Goal: Information Seeking & Learning: Understand process/instructions

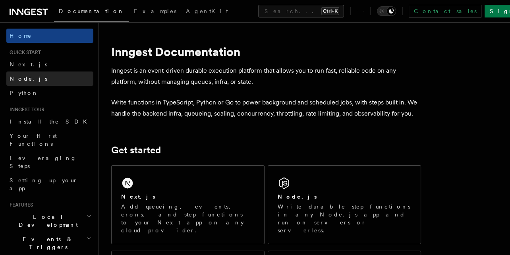
click at [27, 78] on span "Node.js" at bounding box center [29, 78] width 38 height 6
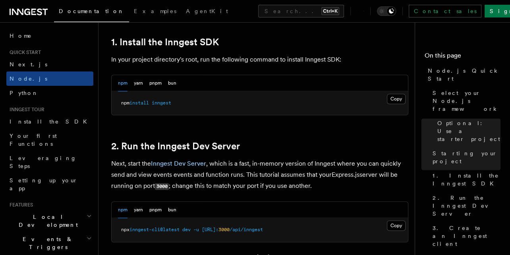
scroll to position [523, 0]
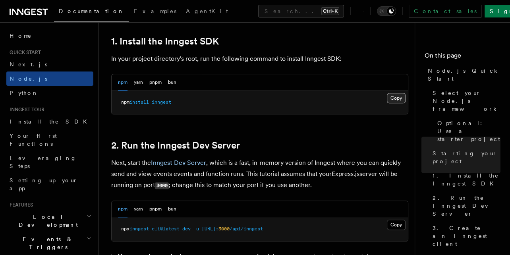
click at [399, 97] on button "Copy Copied" at bounding box center [396, 98] width 19 height 10
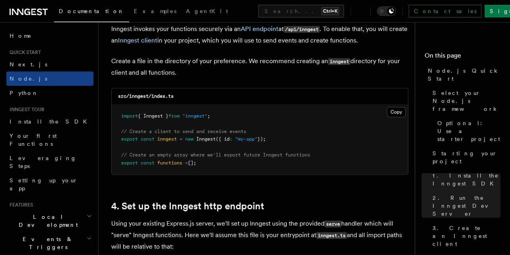
scroll to position [1037, 0]
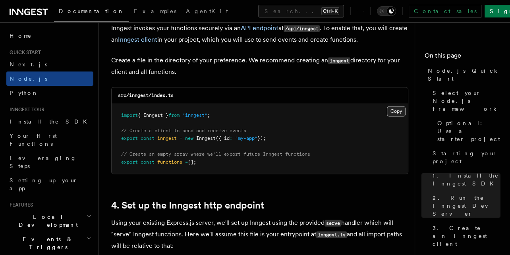
click at [394, 112] on button "Copy Copied" at bounding box center [396, 111] width 19 height 10
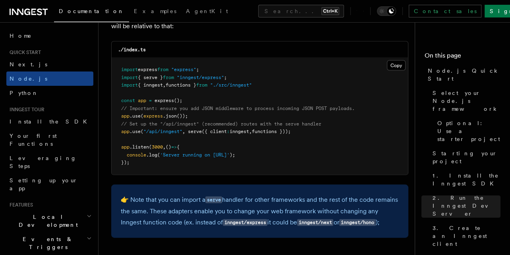
scroll to position [1258, 0]
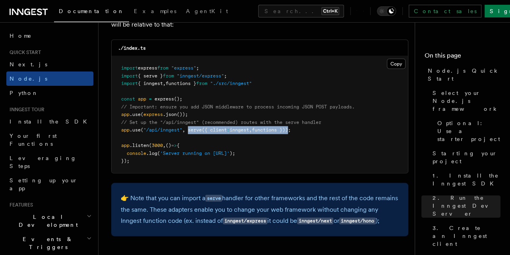
drag, startPoint x: 189, startPoint y: 129, endPoint x: 295, endPoint y: 130, distance: 105.6
click at [291, 130] on span "app .use ( "/api/inngest" , serve ({ client : inngest , functions }));" at bounding box center [206, 130] width 170 height 6
copy span "serve ({ client : inngest , functions })"
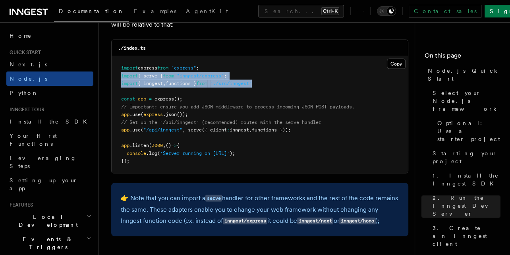
drag, startPoint x: 121, startPoint y: 75, endPoint x: 266, endPoint y: 83, distance: 145.1
click at [266, 83] on pre "import express from "express" ; import { serve } from "inngest/express" ; impor…" at bounding box center [260, 114] width 296 height 117
copy code "import { serve } from "inngest/express" ; import { inngest , functions } from "…"
